Goal: Task Accomplishment & Management: Manage account settings

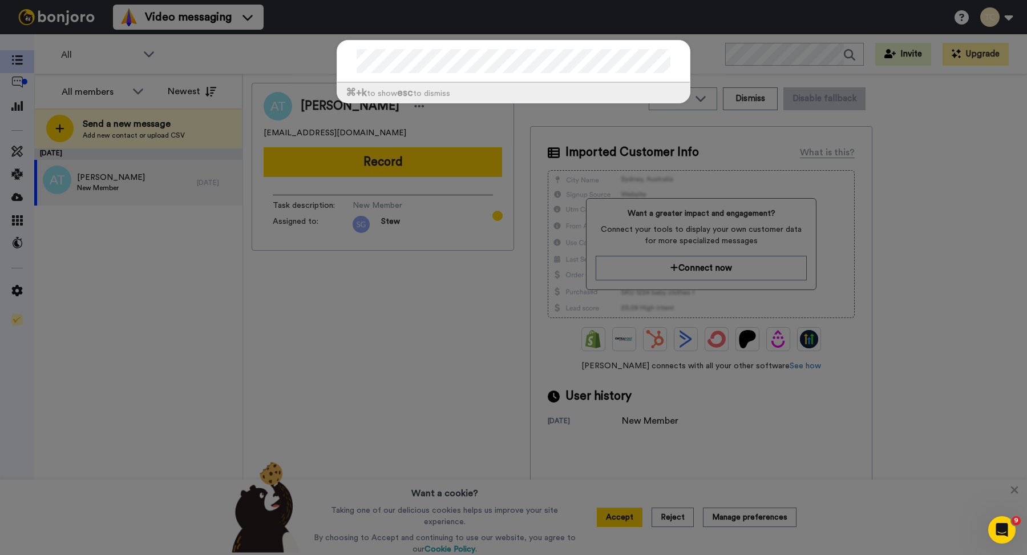
click at [154, 257] on div "⌘ +k to show esc to dismiss" at bounding box center [513, 277] width 1027 height 555
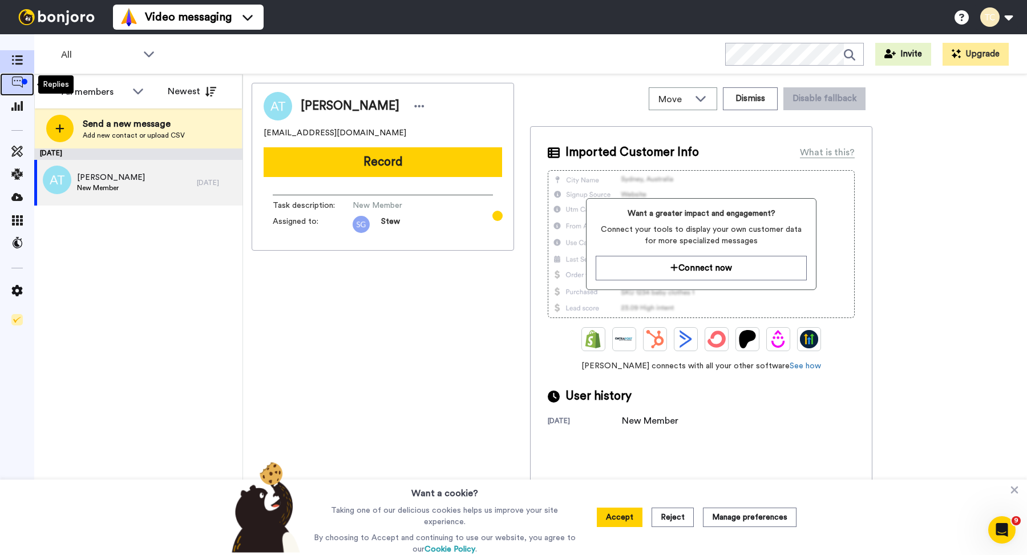
click at [13, 80] on icon at bounding box center [16, 81] width 11 height 11
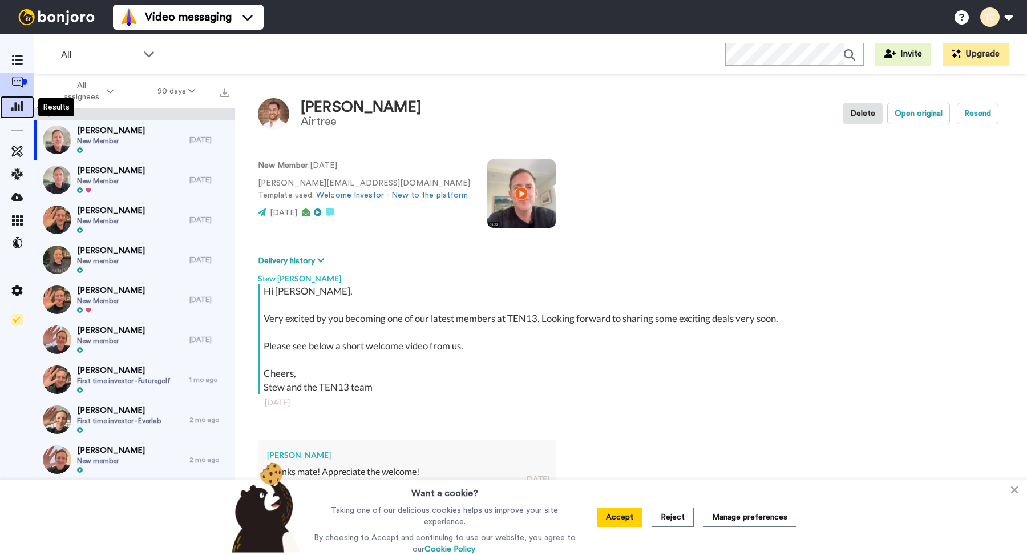
click at [19, 106] on icon at bounding box center [16, 105] width 11 height 10
